Goal: Navigation & Orientation: Find specific page/section

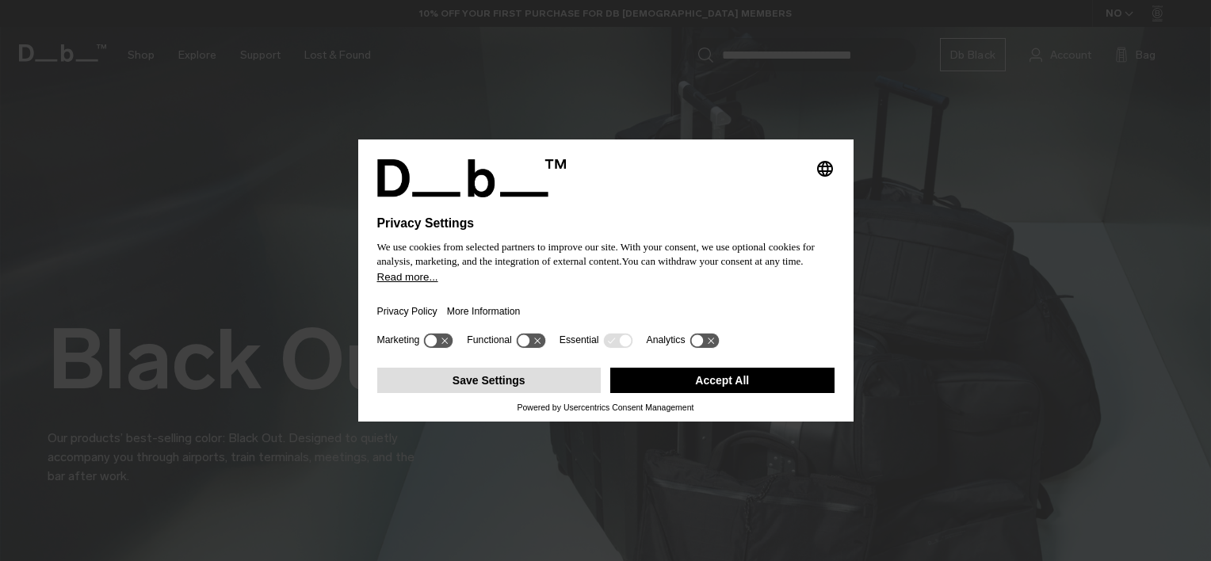
click at [495, 378] on button "Save Settings" at bounding box center [489, 380] width 224 height 25
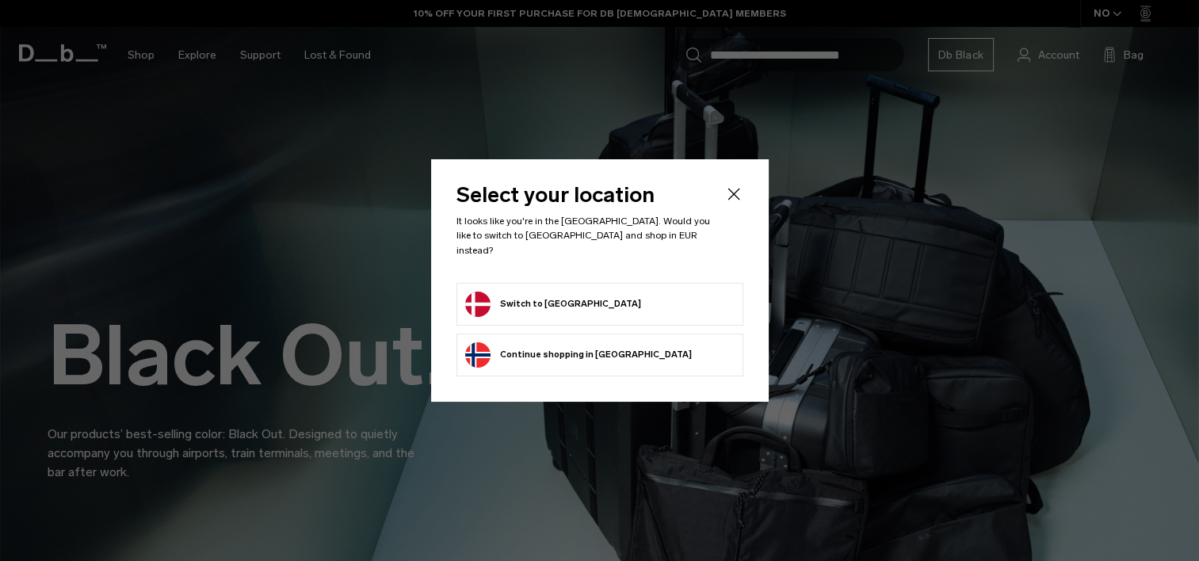
click at [526, 300] on button "Switch to Denmark" at bounding box center [553, 304] width 176 height 25
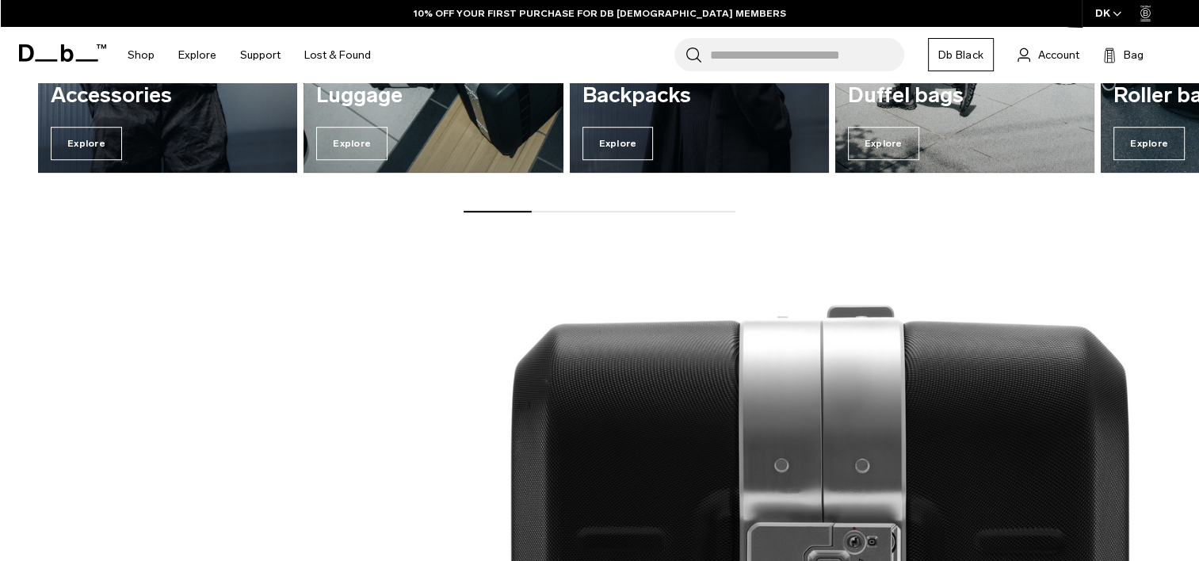
scroll to position [714, 0]
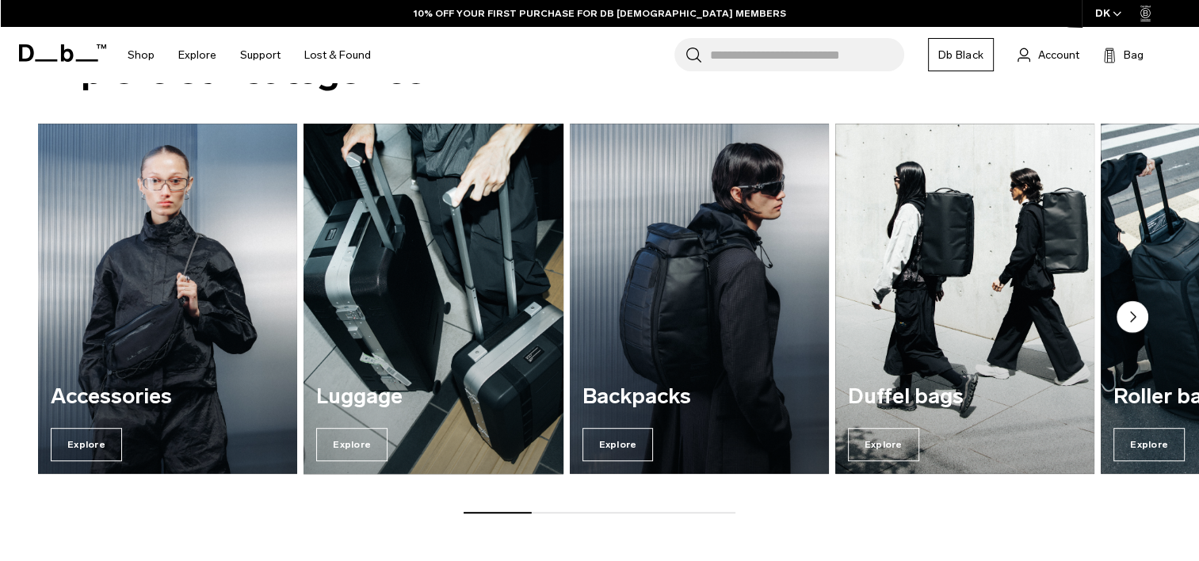
click at [428, 325] on img "2 / 7" at bounding box center [433, 299] width 267 height 361
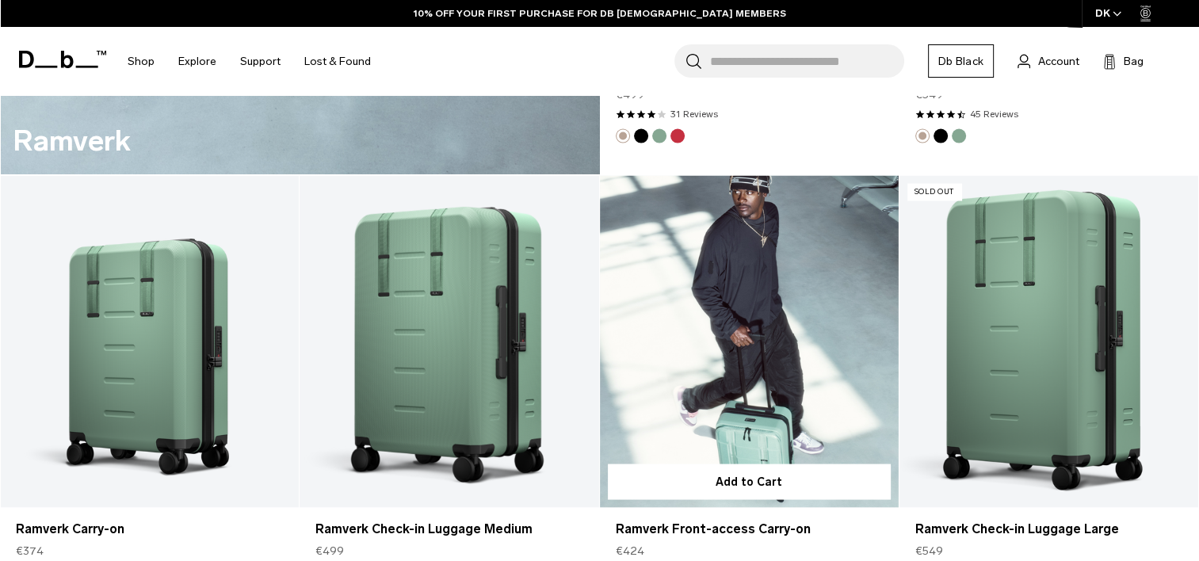
scroll to position [3171, 0]
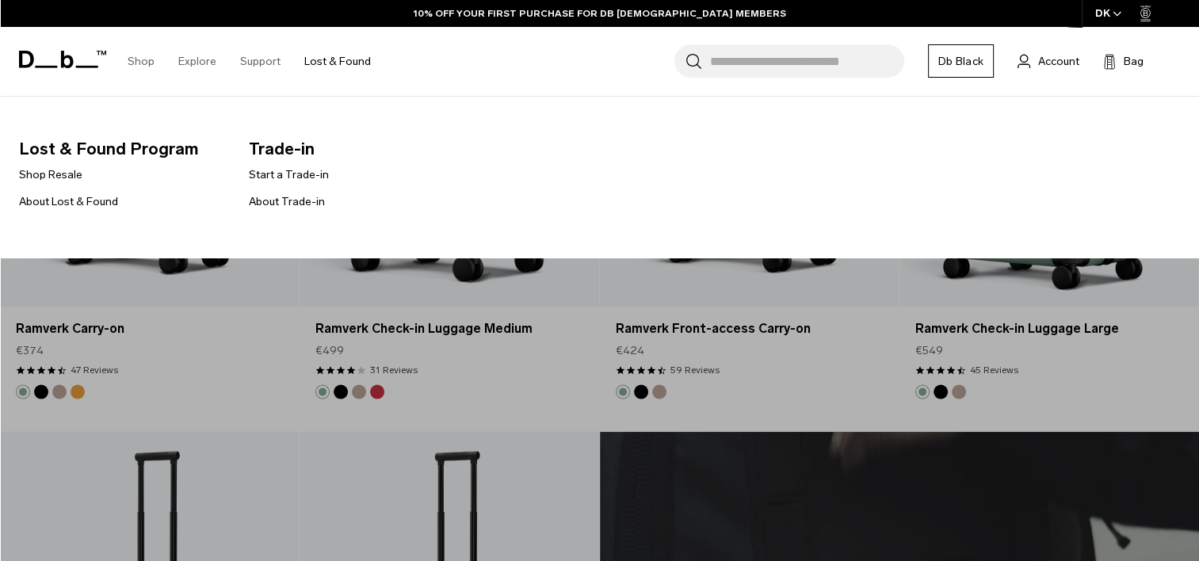
drag, startPoint x: 327, startPoint y: 203, endPoint x: 332, endPoint y: 222, distance: 19.6
